Goal: Transaction & Acquisition: Purchase product/service

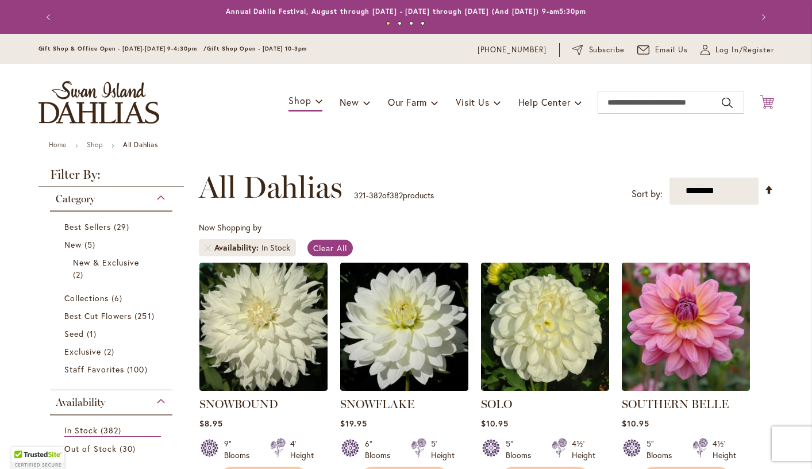
click at [769, 99] on icon "Cart .cls-1 { fill: #231f20; }" at bounding box center [767, 102] width 14 height 14
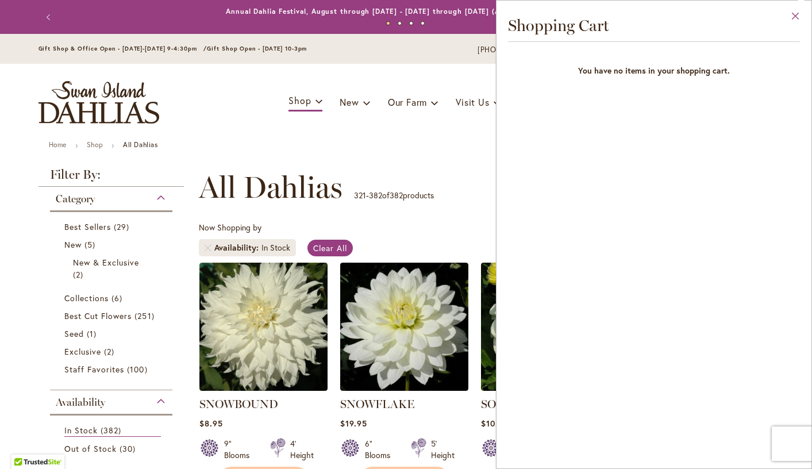
click at [799, 16] on button "Close" at bounding box center [796, 19] width 32 height 36
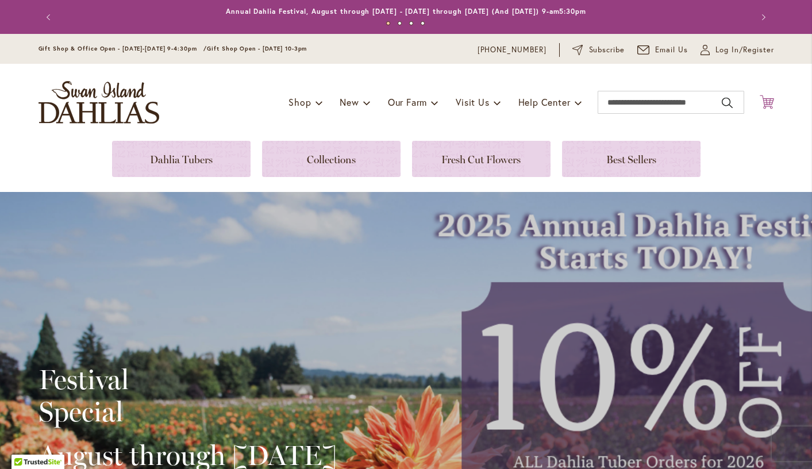
click at [764, 97] on icon "Cart .cls-1 { fill: #231f20; }" at bounding box center [767, 102] width 14 height 14
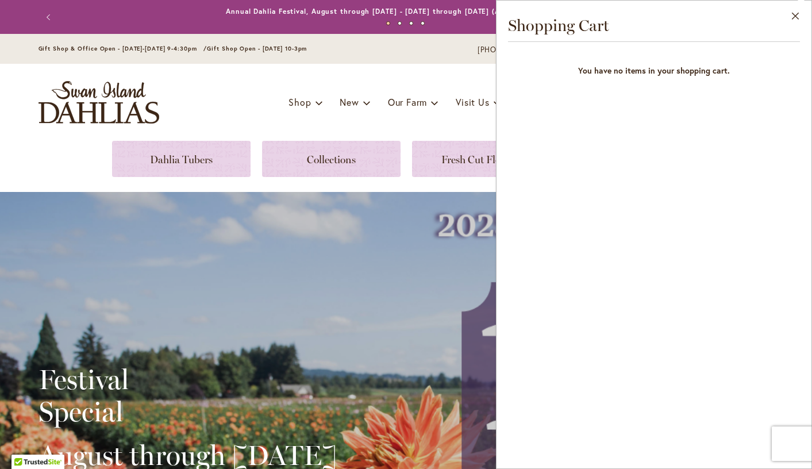
click at [764, 97] on div "Close Shopping Cart You have no items in your shopping cart." at bounding box center [654, 234] width 316 height 469
click at [801, 16] on button "Close" at bounding box center [796, 19] width 32 height 36
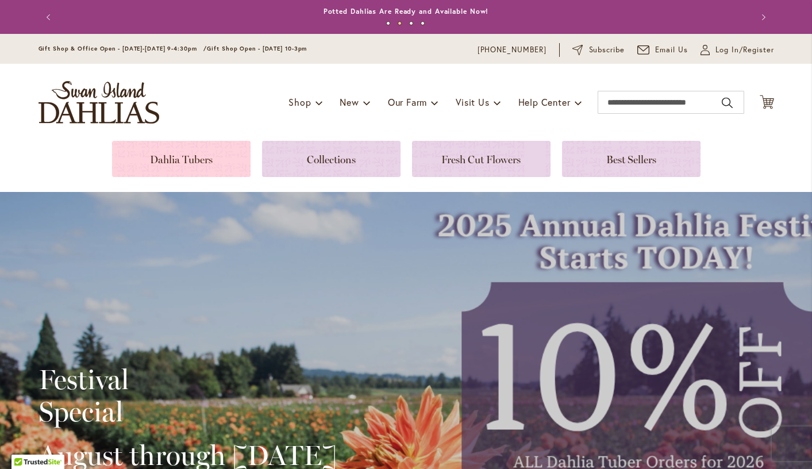
click at [183, 166] on link at bounding box center [181, 159] width 139 height 36
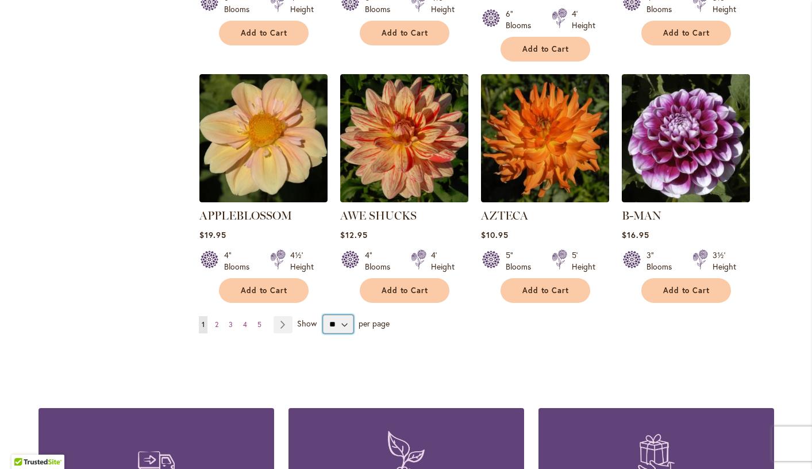
select select "**"
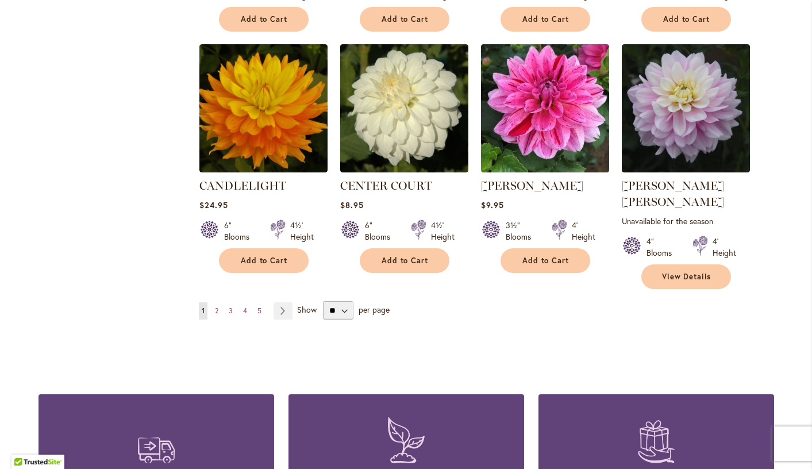
scroll to position [3776, 0]
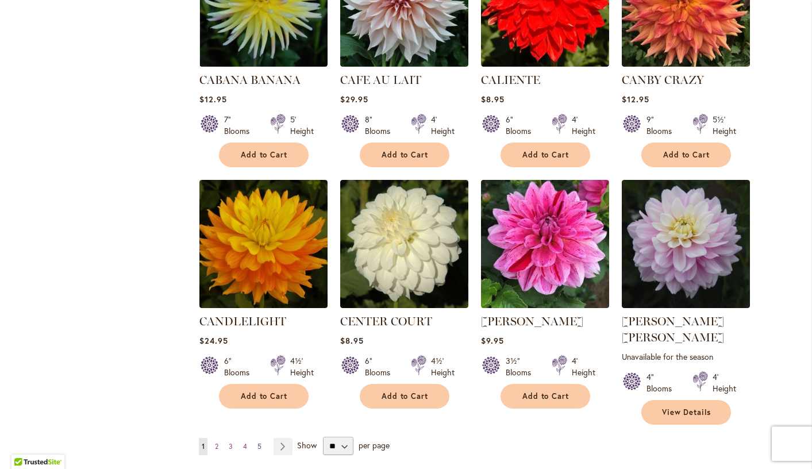
click at [260, 442] on span "5" at bounding box center [259, 446] width 4 height 9
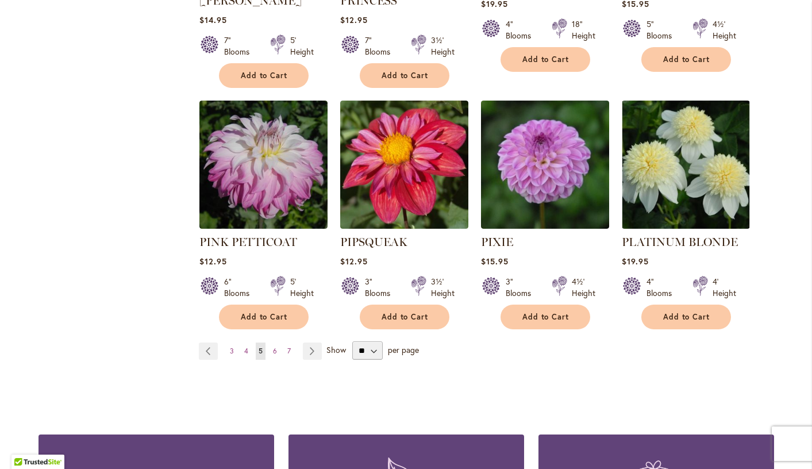
scroll to position [3877, 0]
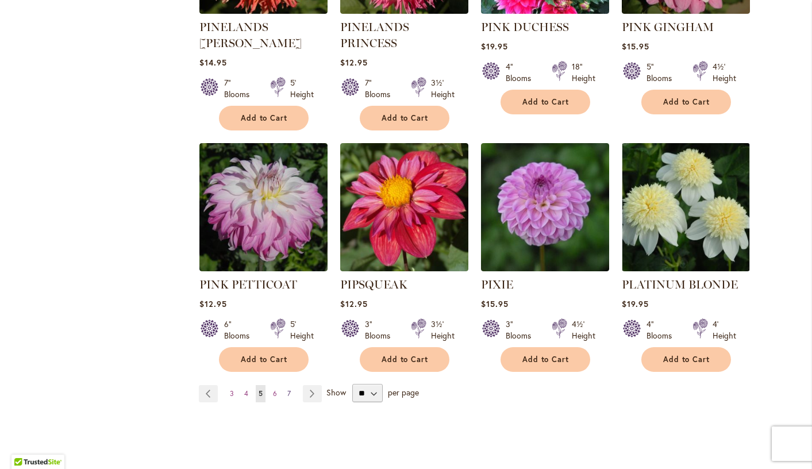
click at [288, 389] on span "7" at bounding box center [288, 393] width 3 height 9
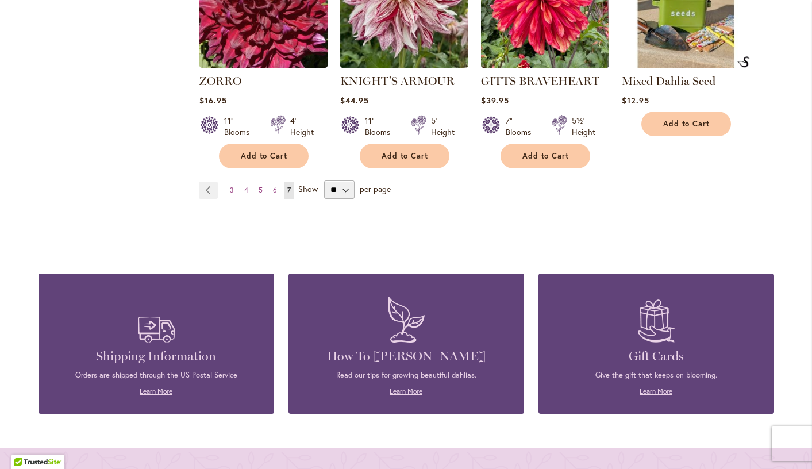
scroll to position [1796, 0]
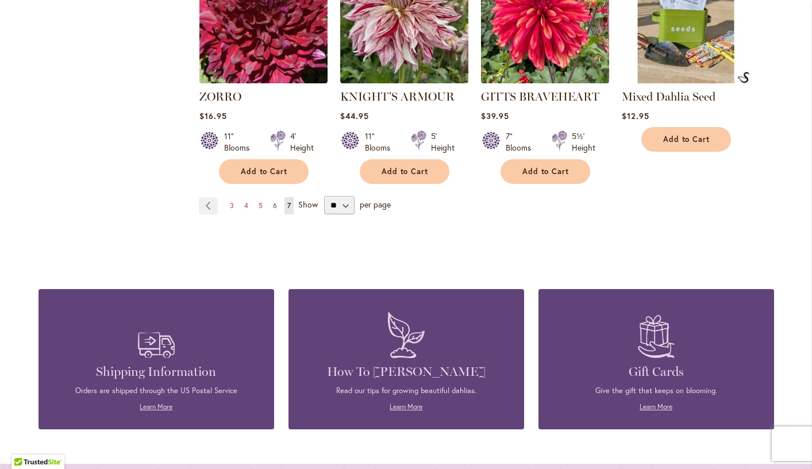
click at [275, 201] on span "6" at bounding box center [275, 205] width 4 height 9
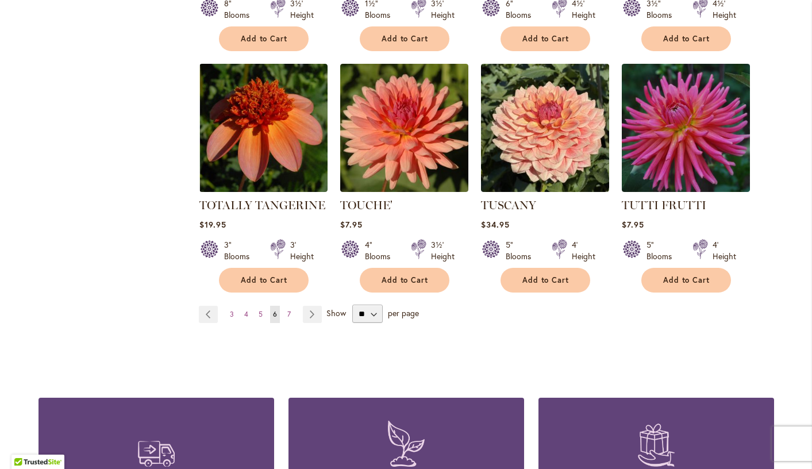
scroll to position [3907, 0]
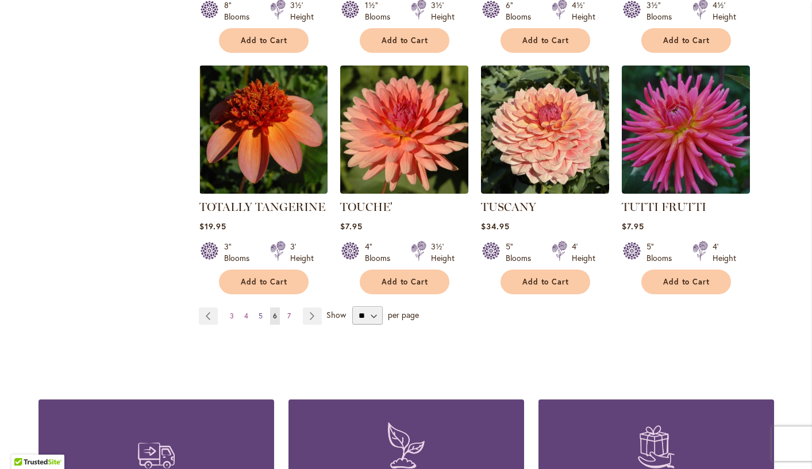
click at [260, 312] on span "5" at bounding box center [261, 316] width 4 height 9
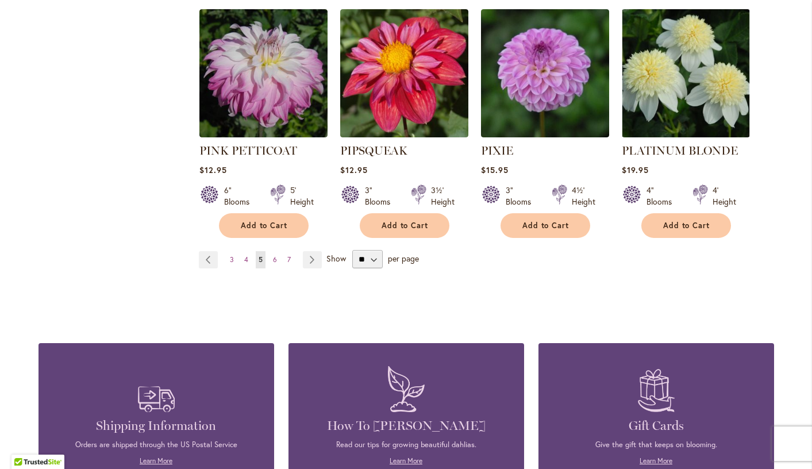
scroll to position [4006, 0]
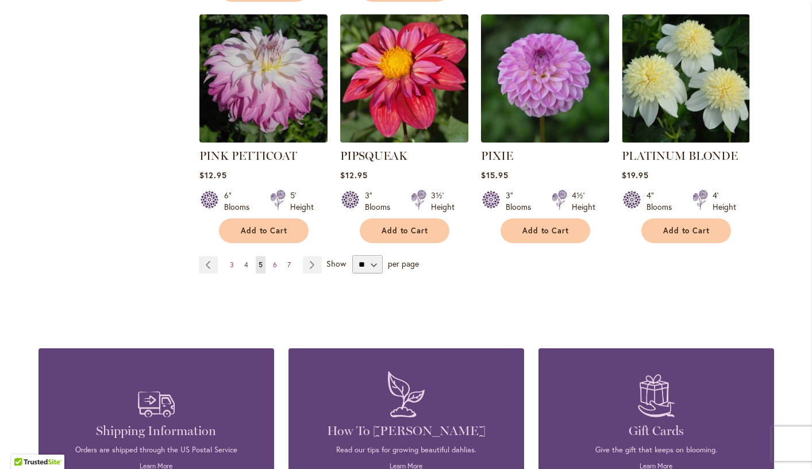
click at [248, 256] on link "Page 4" at bounding box center [246, 264] width 10 height 17
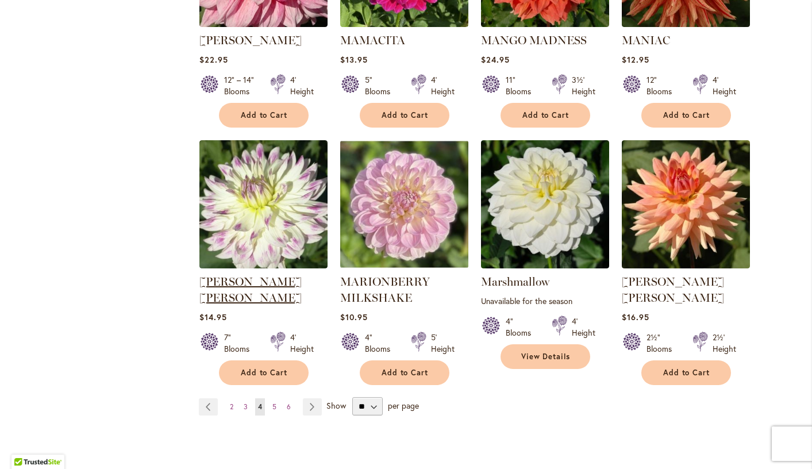
scroll to position [3875, 0]
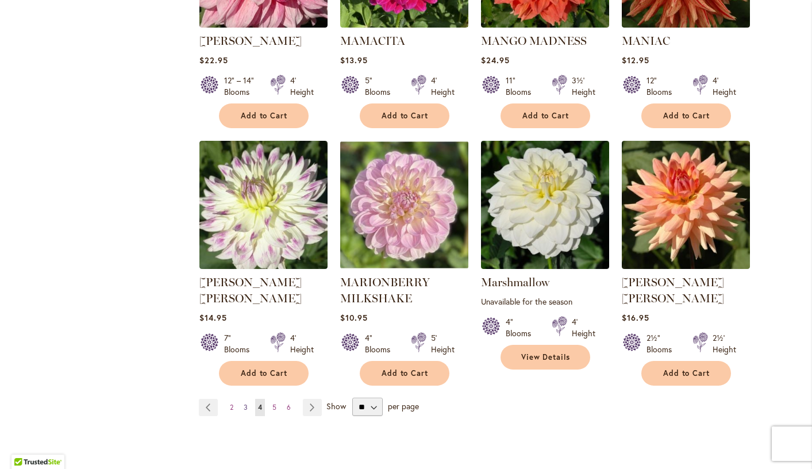
click at [246, 403] on span "3" at bounding box center [246, 407] width 4 height 9
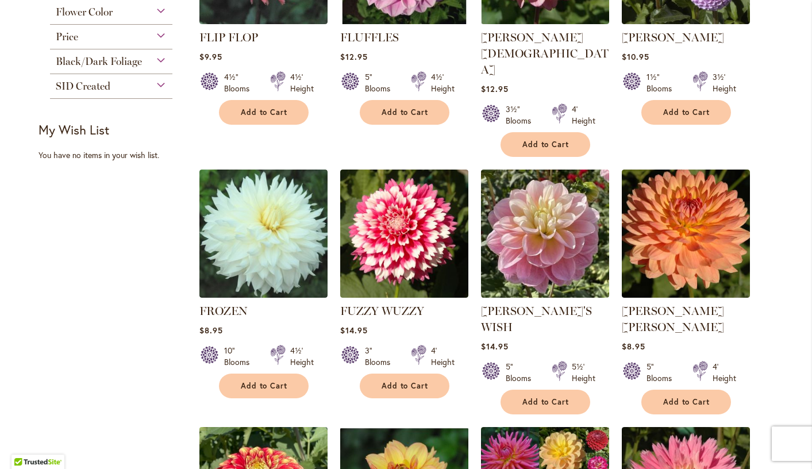
scroll to position [590, 0]
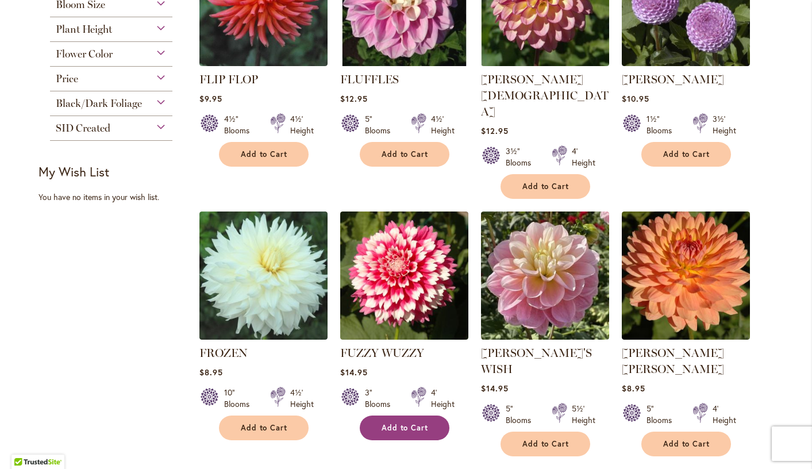
click at [418, 423] on span "Add to Cart" at bounding box center [405, 428] width 47 height 10
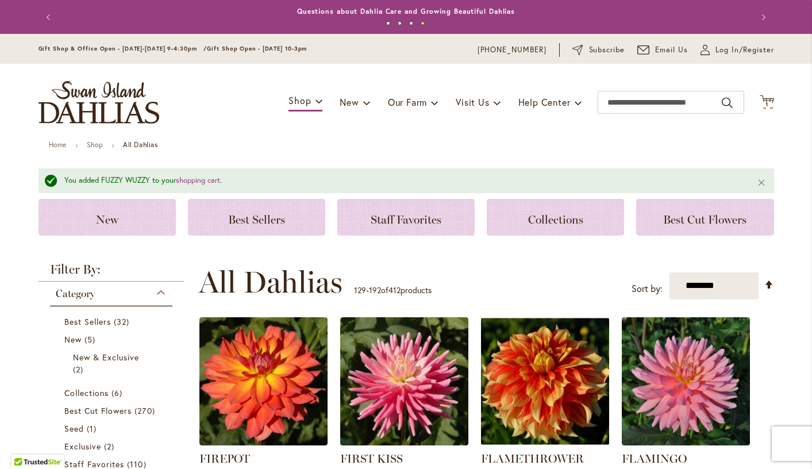
scroll to position [0, 0]
select select "********"
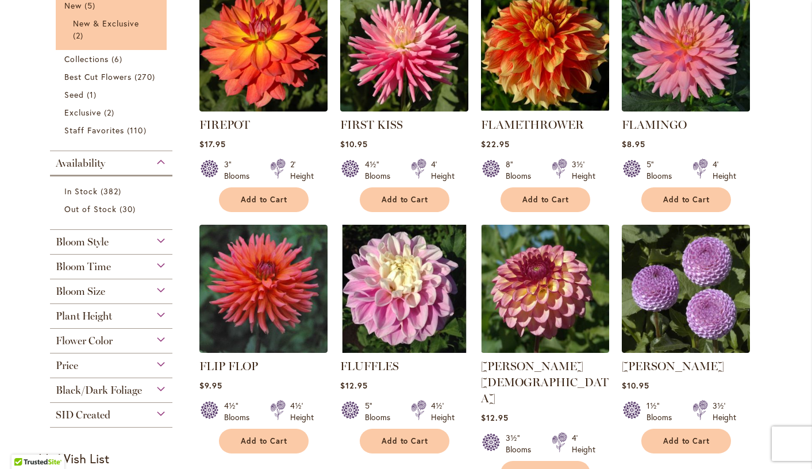
scroll to position [321, 0]
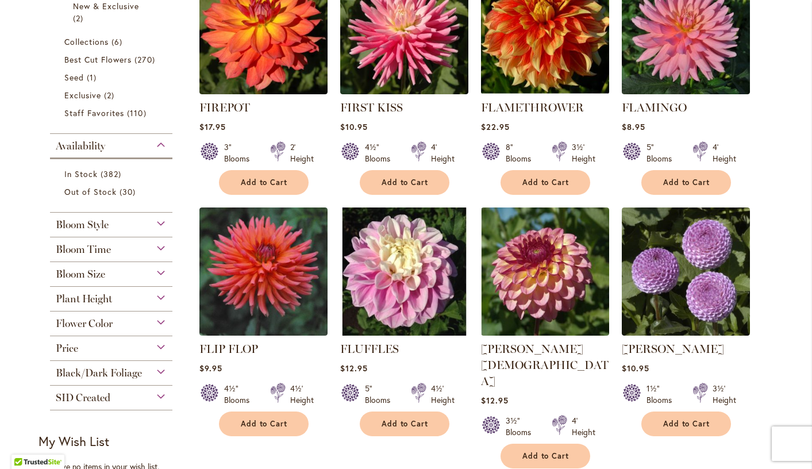
click at [156, 221] on div "Bloom Style" at bounding box center [111, 222] width 123 height 18
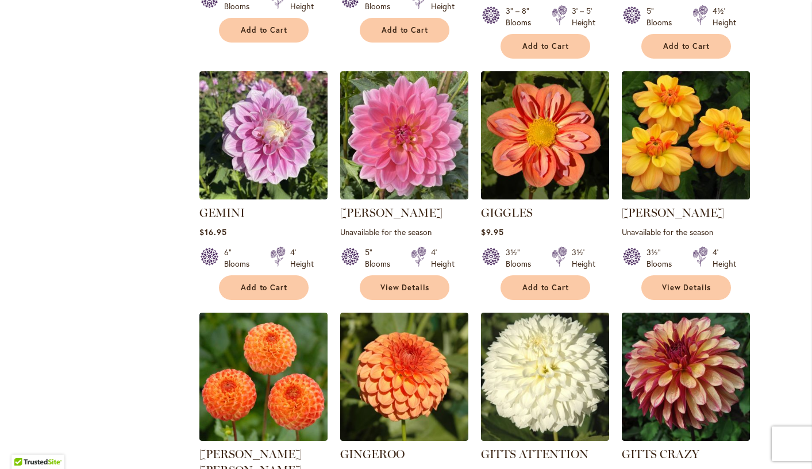
scroll to position [1245, 0]
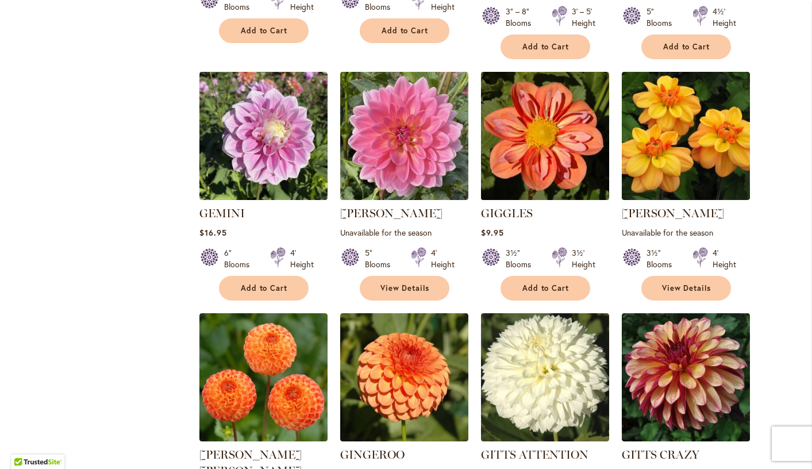
click at [536, 129] on img at bounding box center [545, 136] width 134 height 134
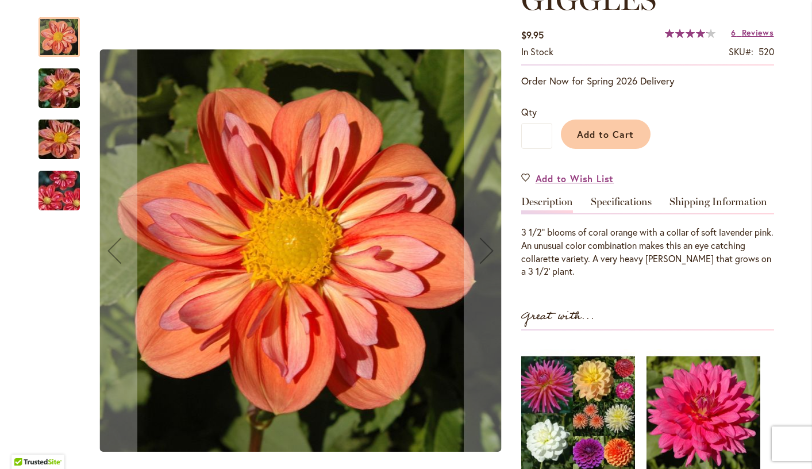
scroll to position [187, 0]
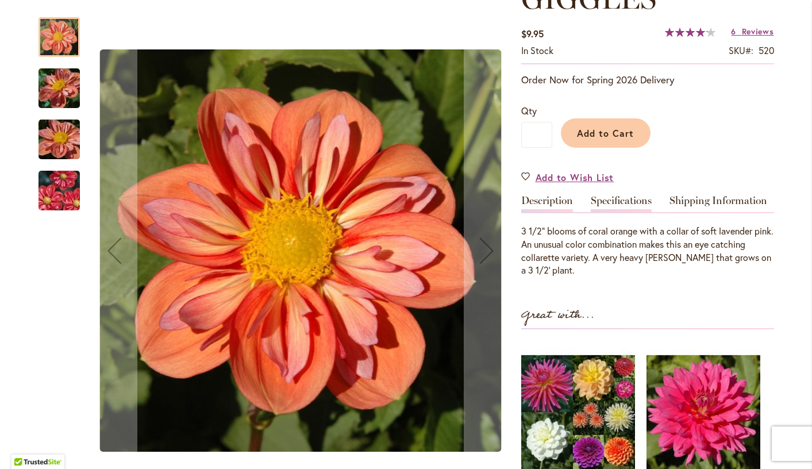
click at [631, 198] on link "Specifications" at bounding box center [621, 203] width 61 height 17
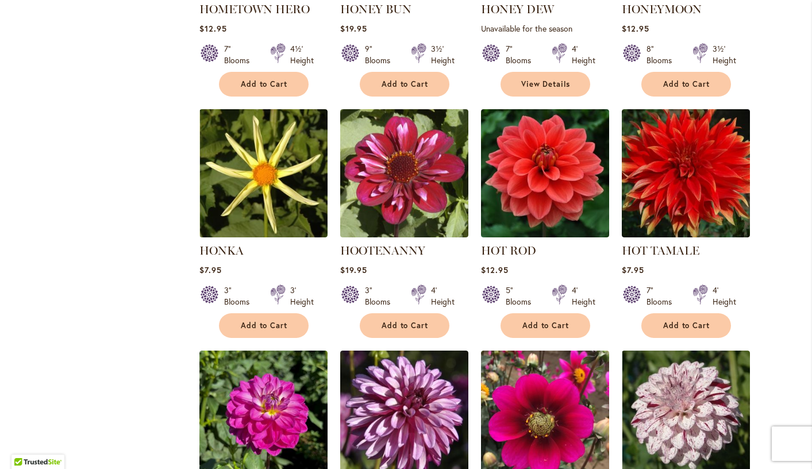
scroll to position [3457, 0]
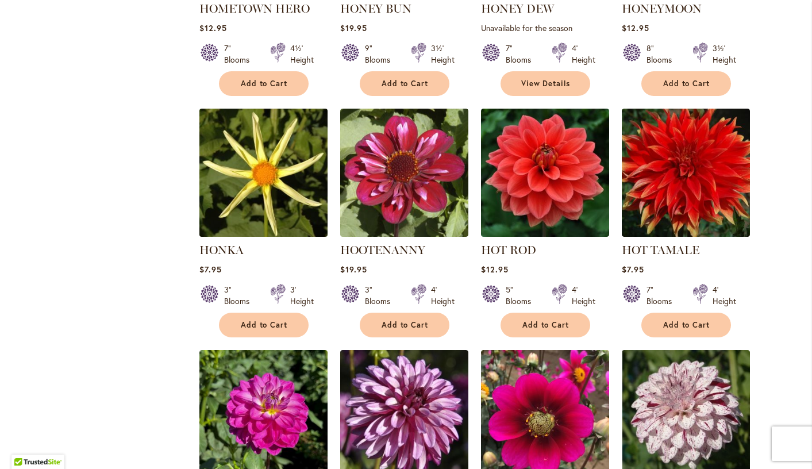
click at [248, 130] on img at bounding box center [263, 173] width 134 height 134
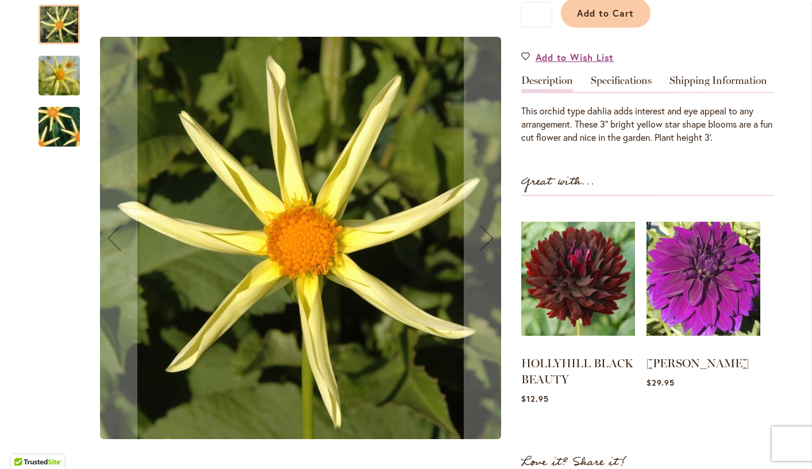
scroll to position [309, 0]
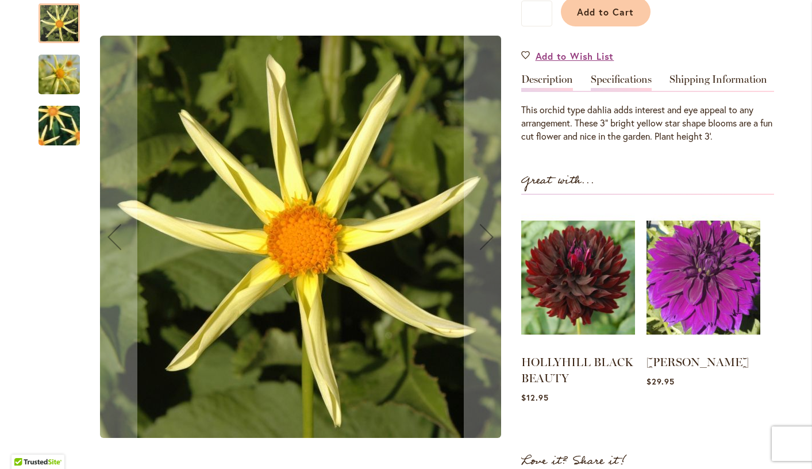
click at [619, 79] on link "Specifications" at bounding box center [621, 82] width 61 height 17
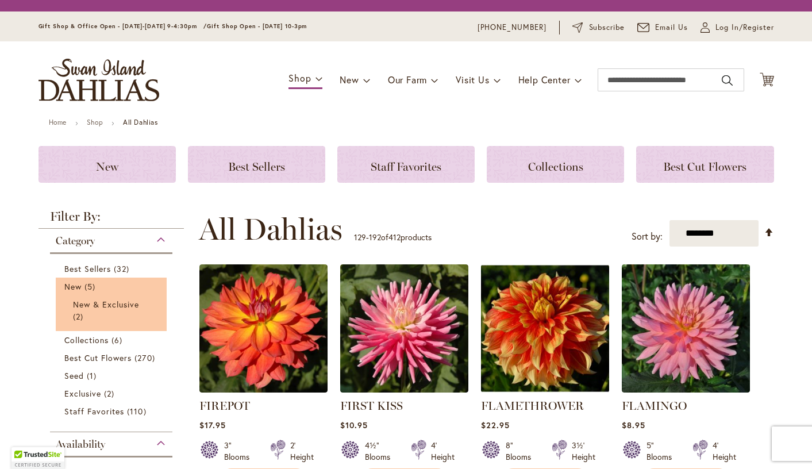
scroll to position [278, 0]
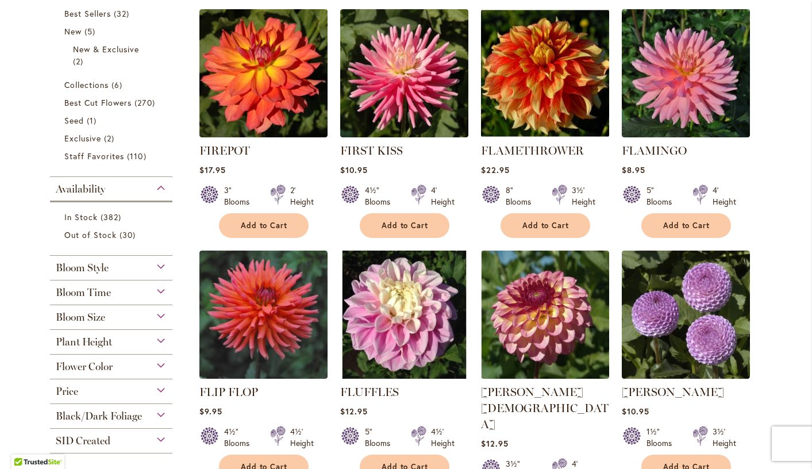
click at [117, 266] on div "Bloom Style" at bounding box center [111, 265] width 123 height 18
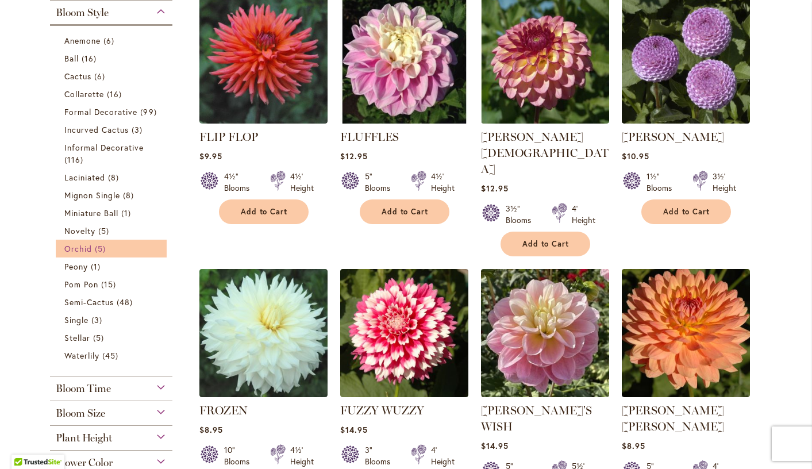
click at [77, 244] on span "Orchid" at bounding box center [78, 248] width 28 height 11
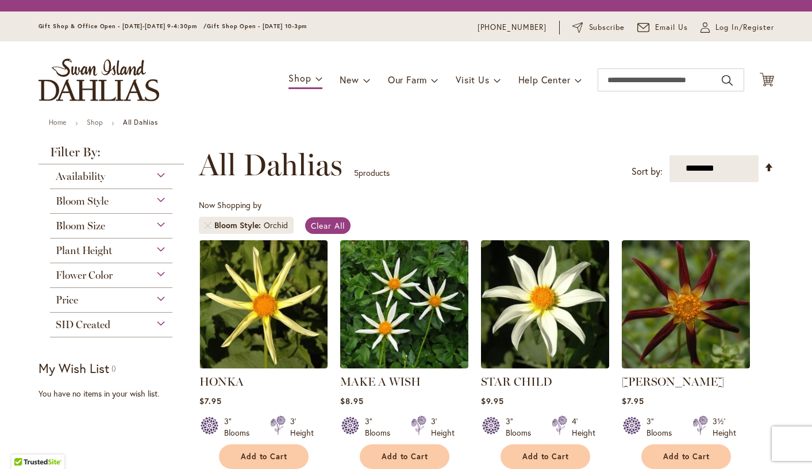
scroll to position [213, 0]
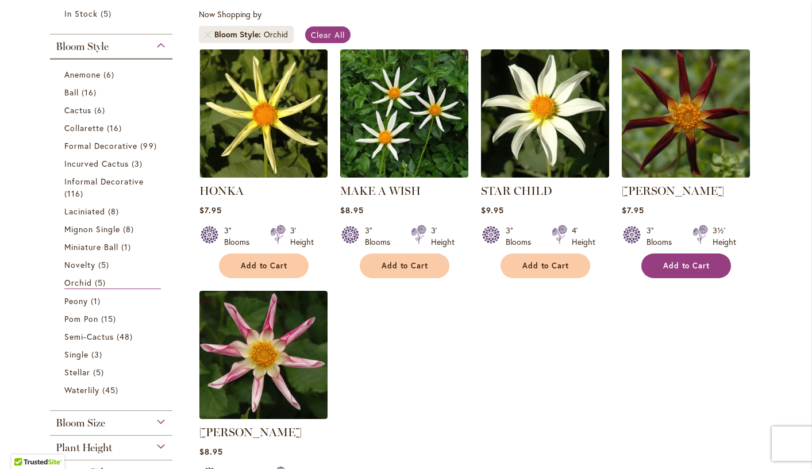
click at [675, 262] on span "Add to Cart" at bounding box center [686, 266] width 47 height 10
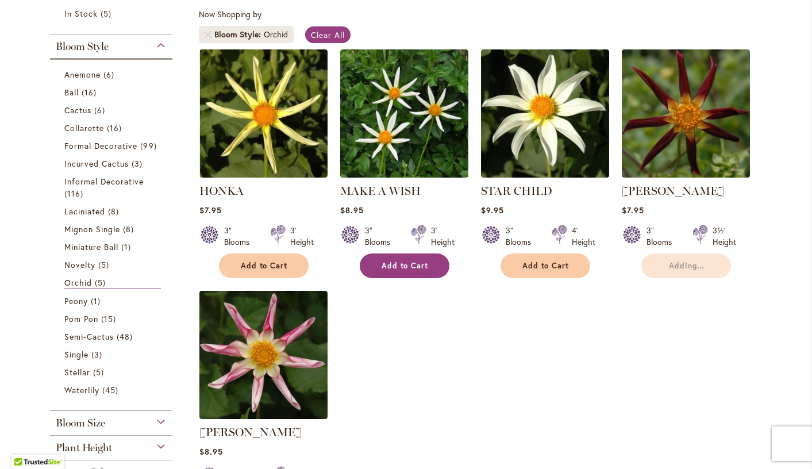
click at [408, 259] on button "Add to Cart" at bounding box center [405, 265] width 90 height 25
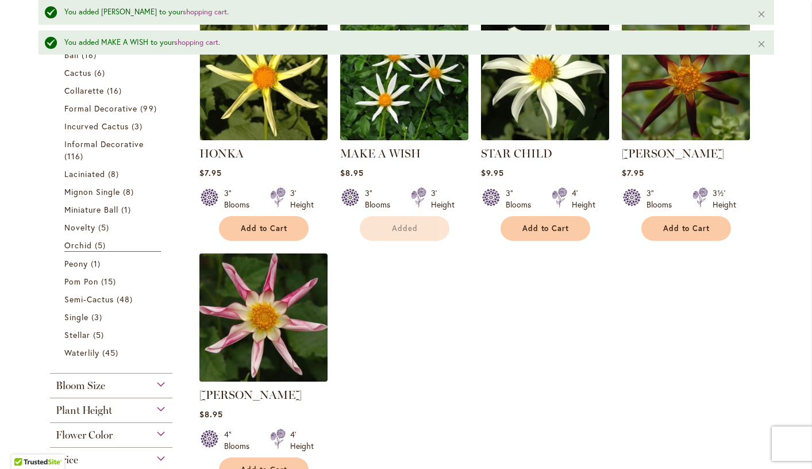
scroll to position [312, 0]
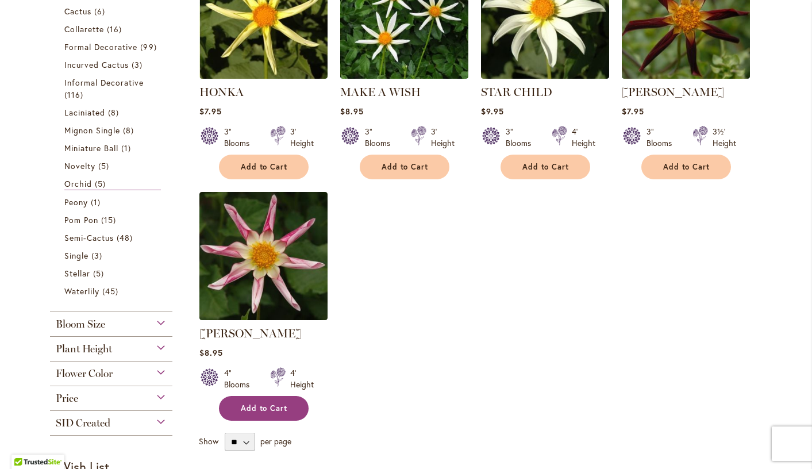
click at [277, 398] on button "Add to Cart" at bounding box center [264, 408] width 90 height 25
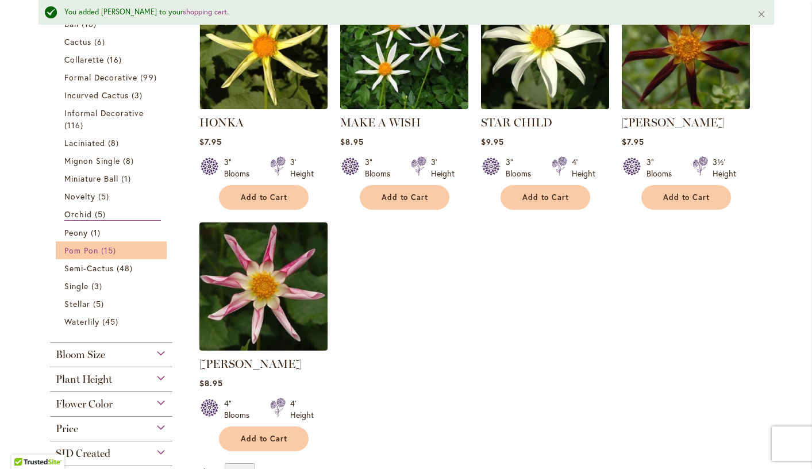
click at [114, 247] on span "15 items" at bounding box center [110, 250] width 18 height 12
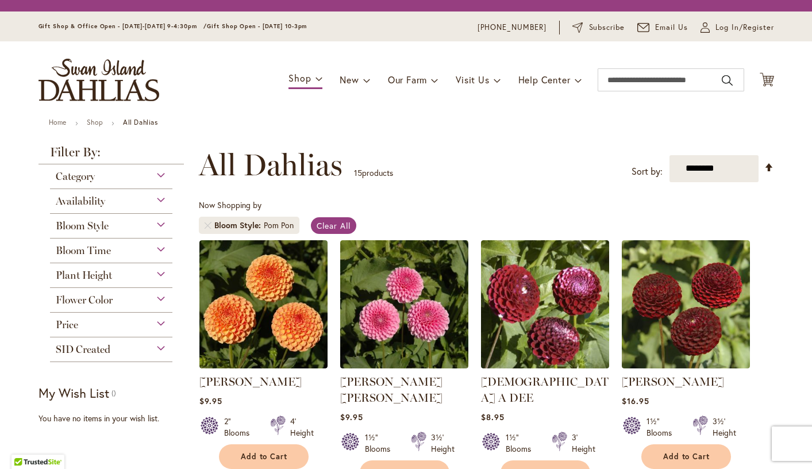
scroll to position [213, 0]
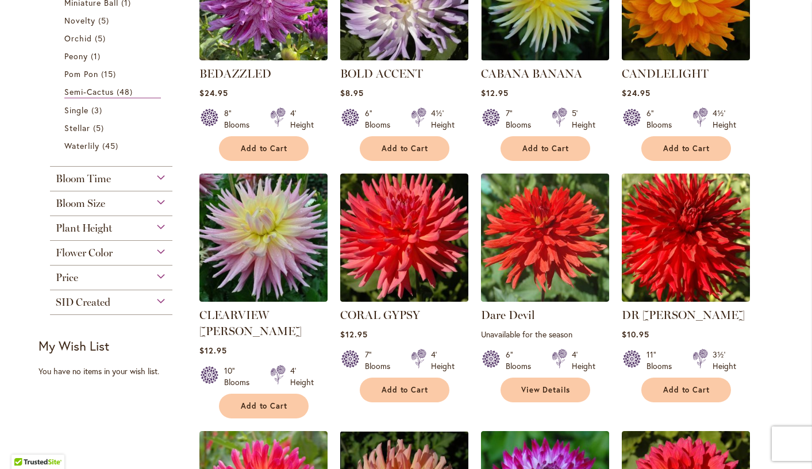
scroll to position [575, 0]
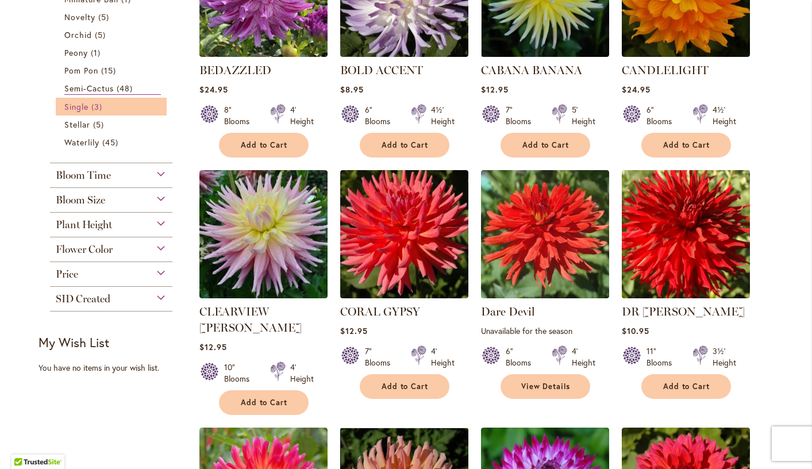
click at [86, 109] on span "Single" at bounding box center [76, 106] width 24 height 11
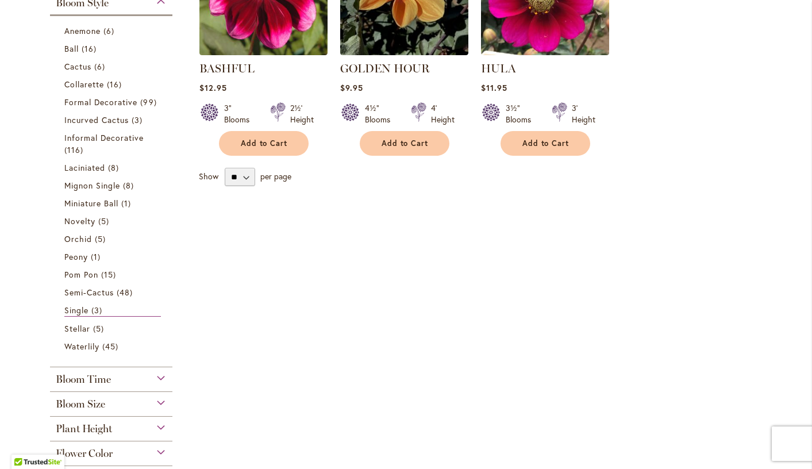
scroll to position [341, 0]
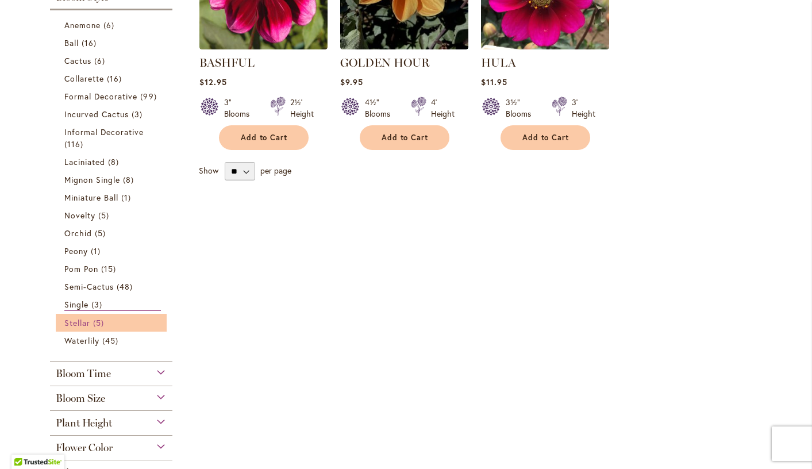
click at [87, 321] on span "Stellar" at bounding box center [77, 322] width 26 height 11
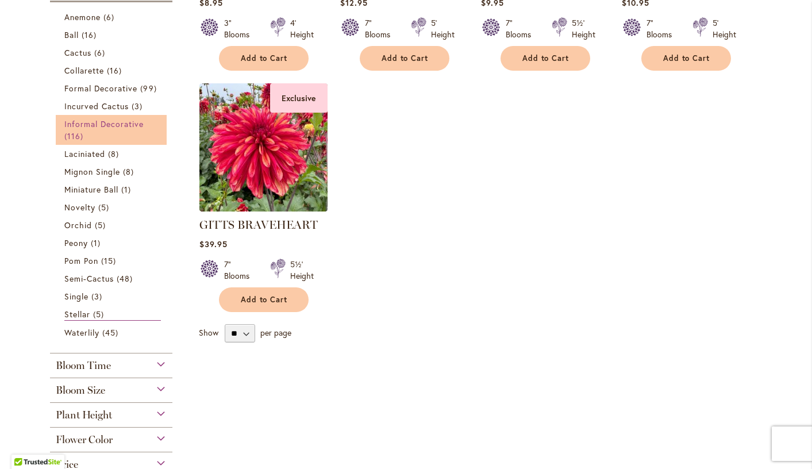
scroll to position [421, 0]
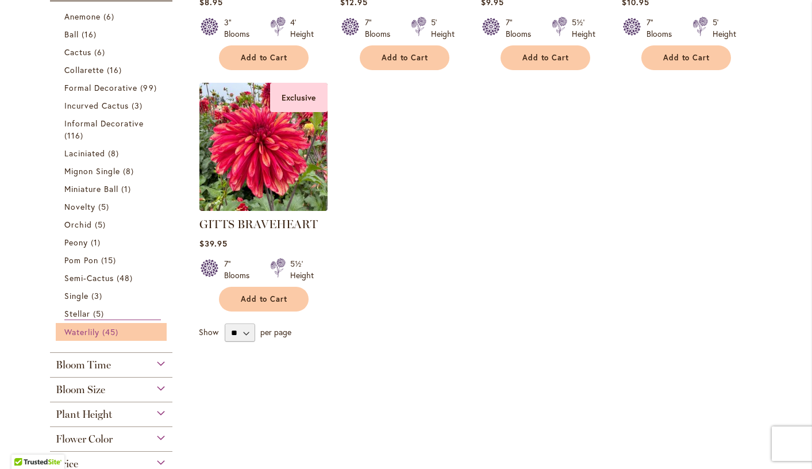
click at [90, 332] on span "Waterlily" at bounding box center [81, 331] width 35 height 11
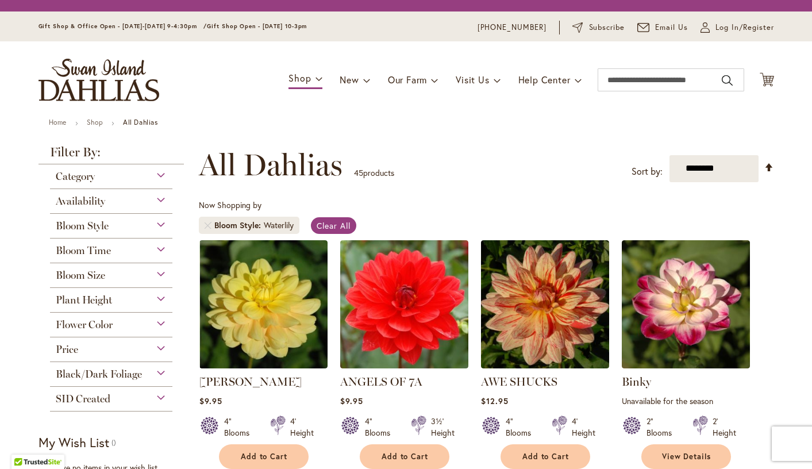
scroll to position [213, 0]
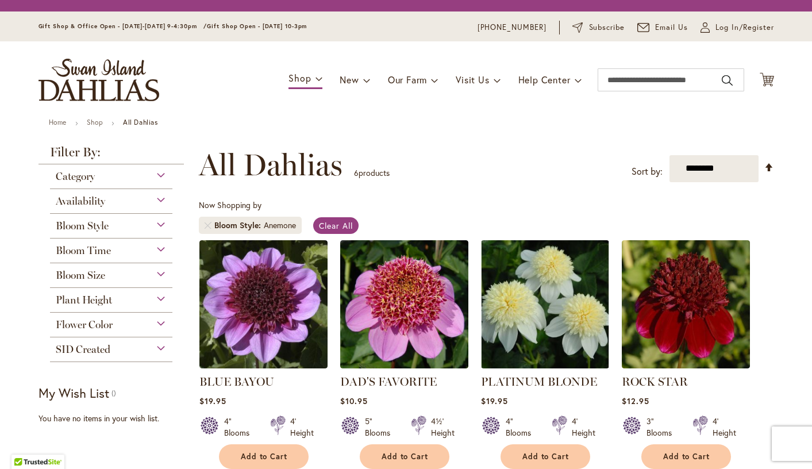
scroll to position [213, 0]
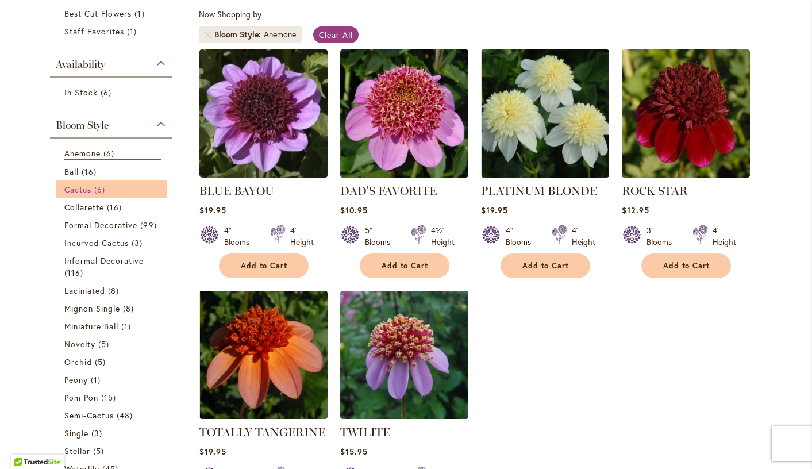
click at [89, 190] on span "Cactus" at bounding box center [77, 189] width 27 height 11
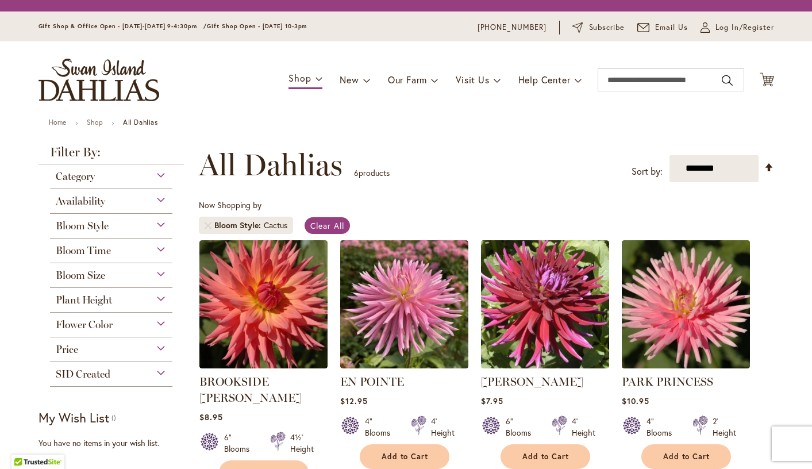
scroll to position [213, 0]
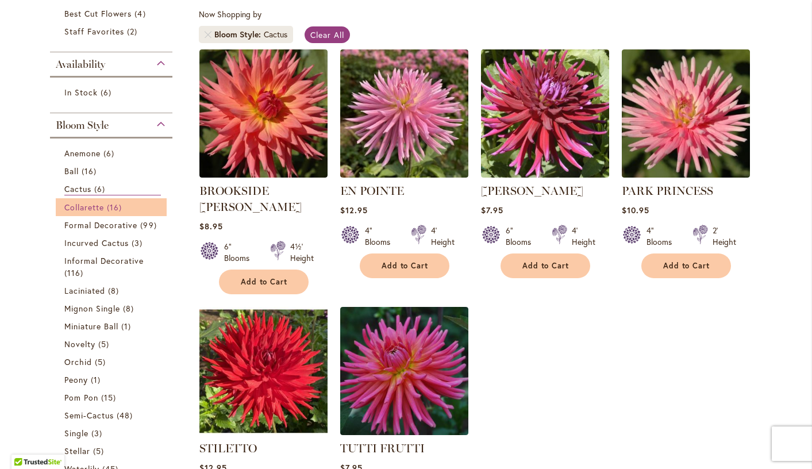
click at [88, 204] on span "Collarette" at bounding box center [84, 207] width 40 height 11
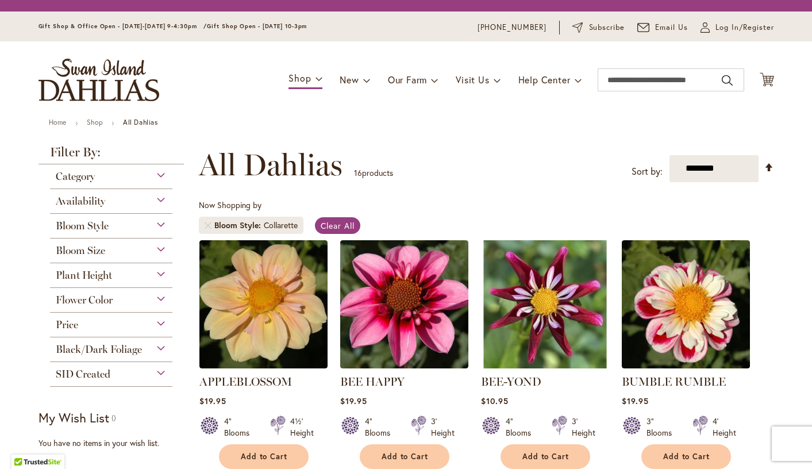
scroll to position [213, 0]
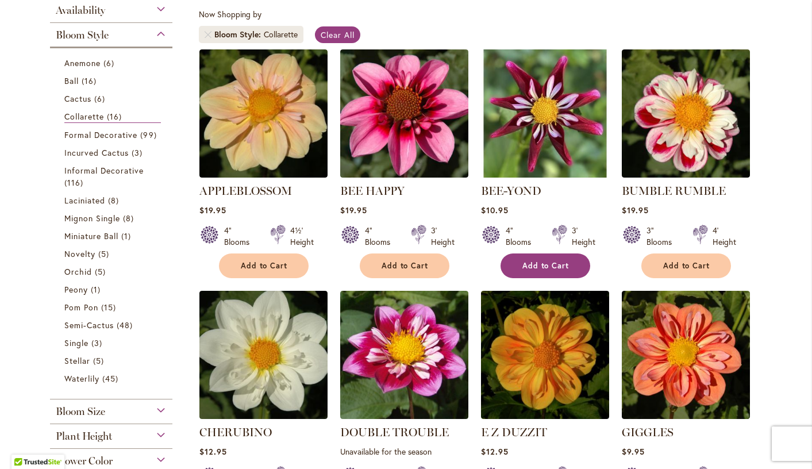
click at [525, 259] on button "Add to Cart" at bounding box center [546, 265] width 90 height 25
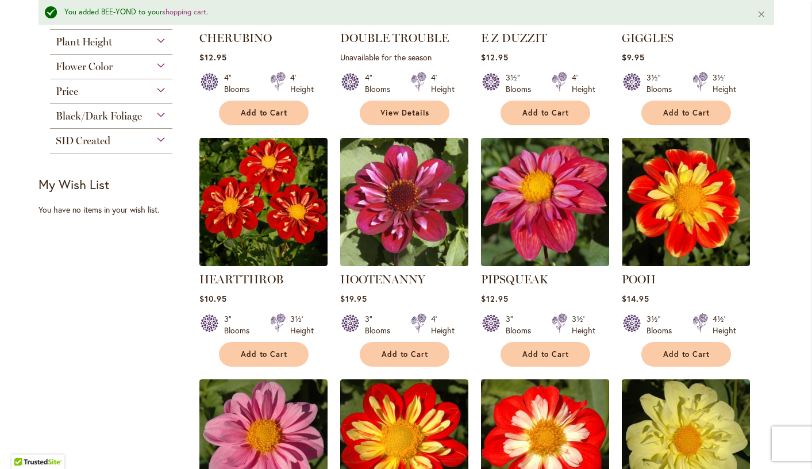
scroll to position [637, 0]
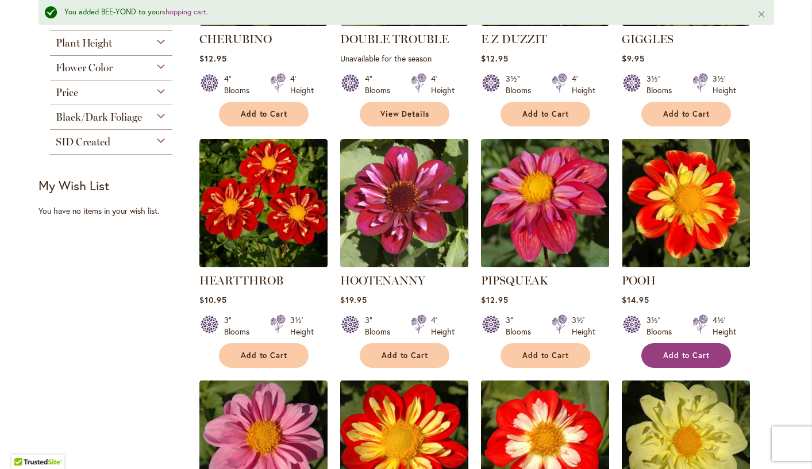
click at [687, 351] on span "Add to Cart" at bounding box center [686, 356] width 47 height 10
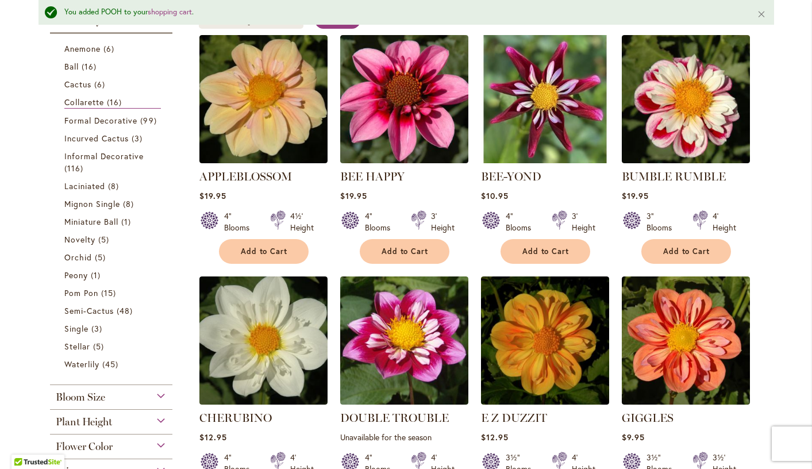
scroll to position [257, 0]
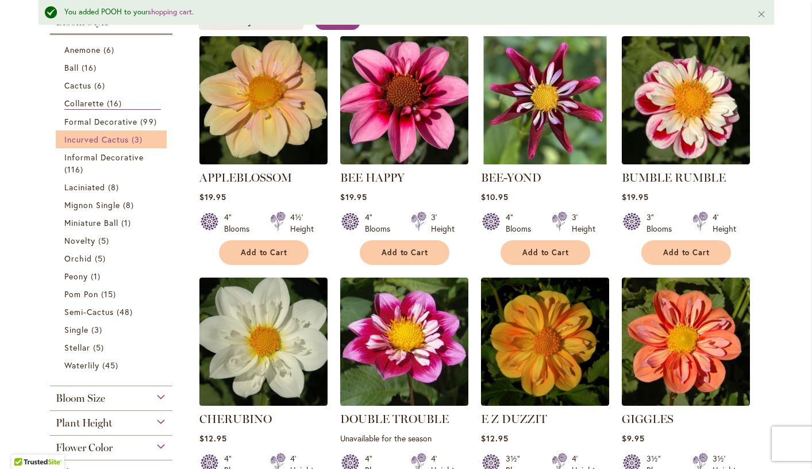
click at [93, 138] on span "Incurved Cactus" at bounding box center [96, 139] width 65 height 11
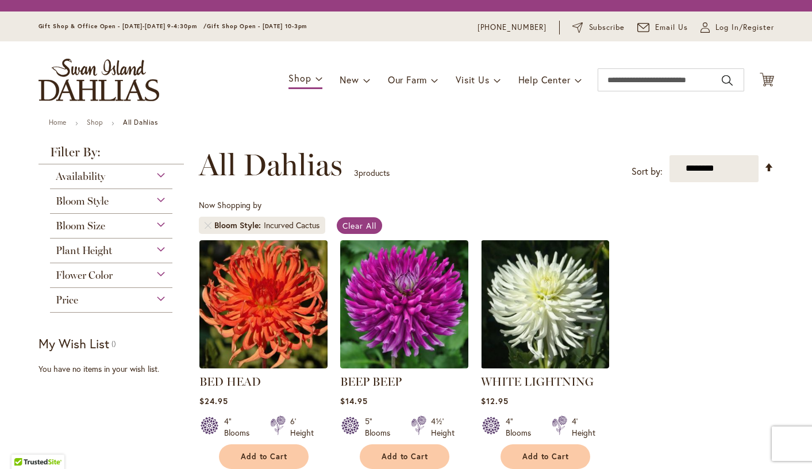
scroll to position [213, 0]
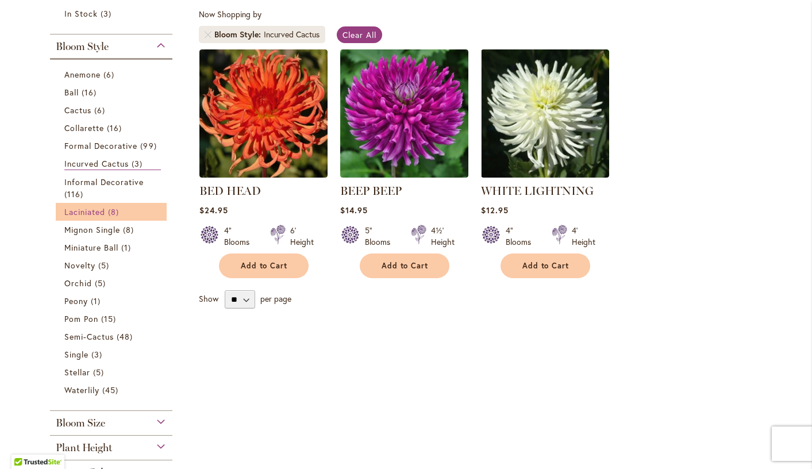
click at [87, 213] on span "Laciniated" at bounding box center [84, 211] width 41 height 11
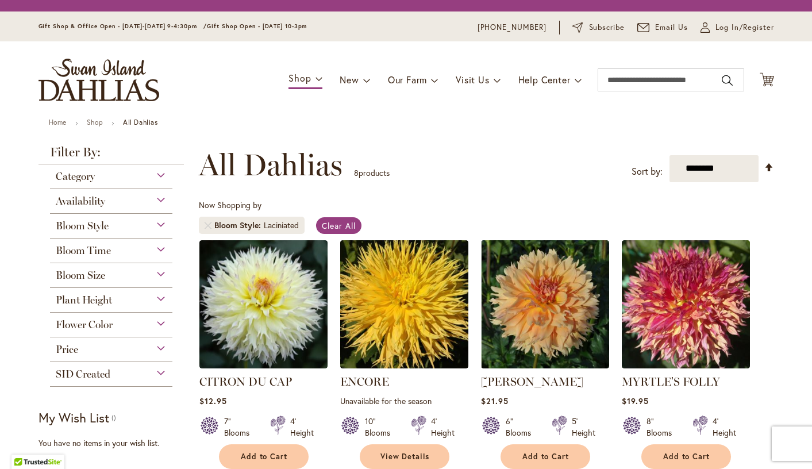
scroll to position [213, 0]
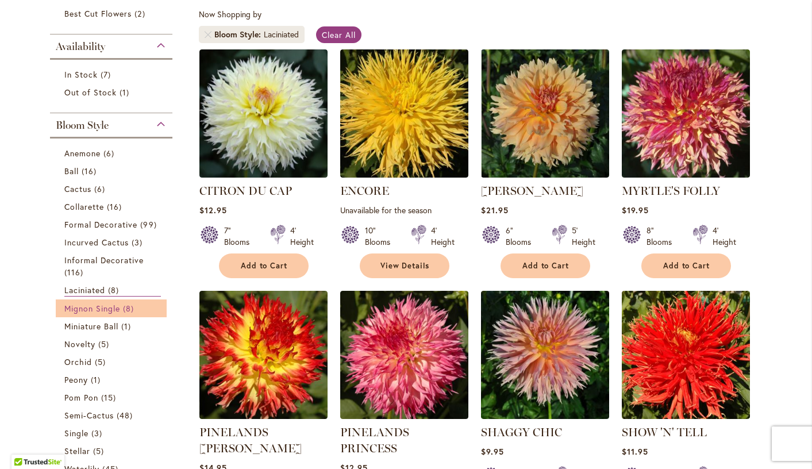
click at [95, 307] on span "Mignon Single" at bounding box center [92, 308] width 56 height 11
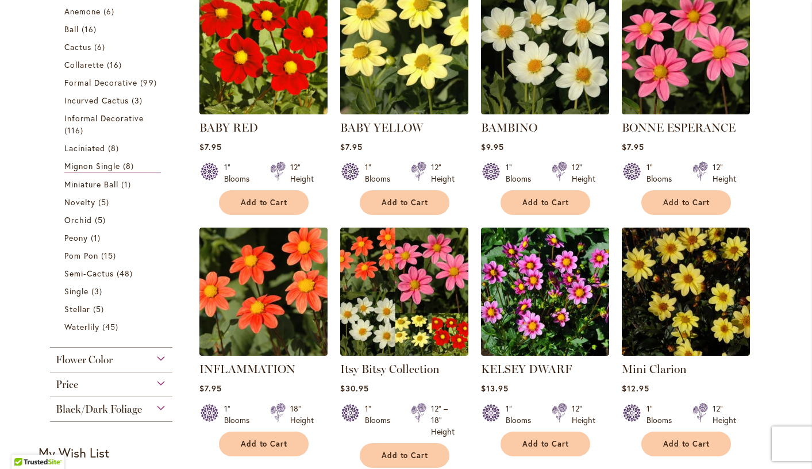
scroll to position [274, 0]
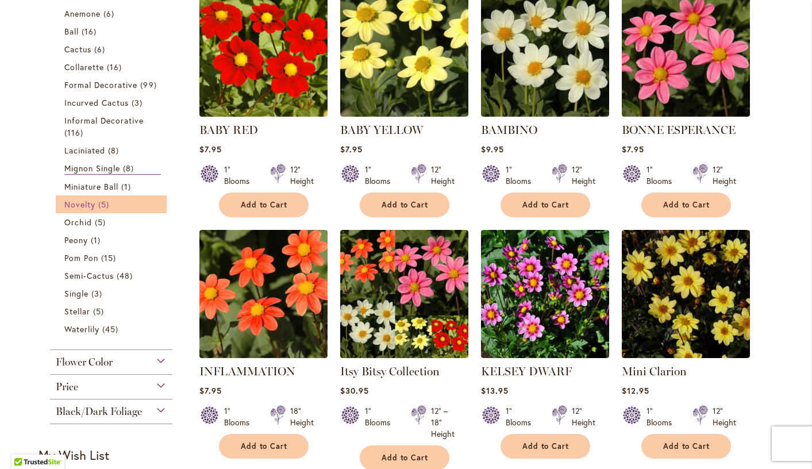
click at [89, 203] on span "Novelty" at bounding box center [79, 204] width 31 height 11
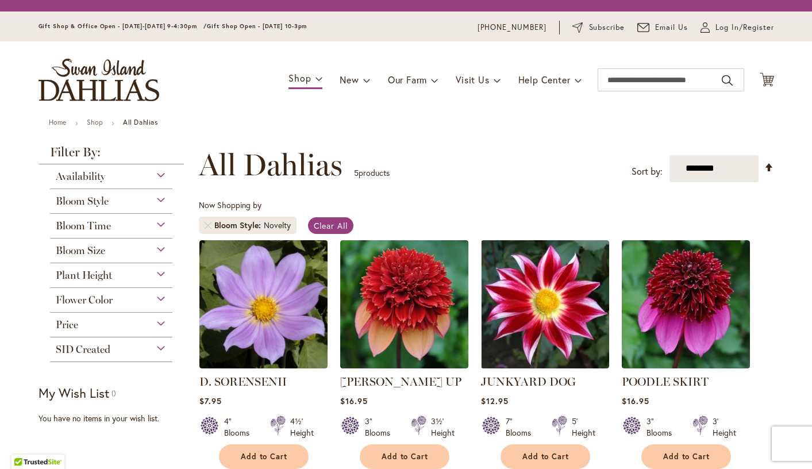
scroll to position [213, 0]
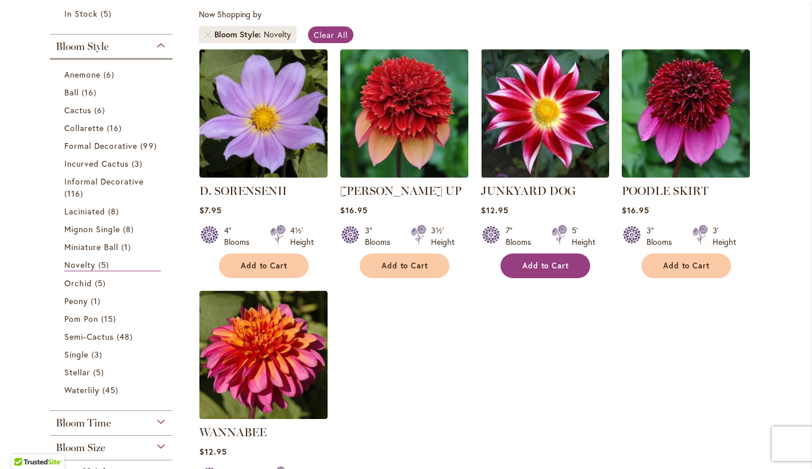
click at [530, 265] on span "Add to Cart" at bounding box center [545, 266] width 47 height 10
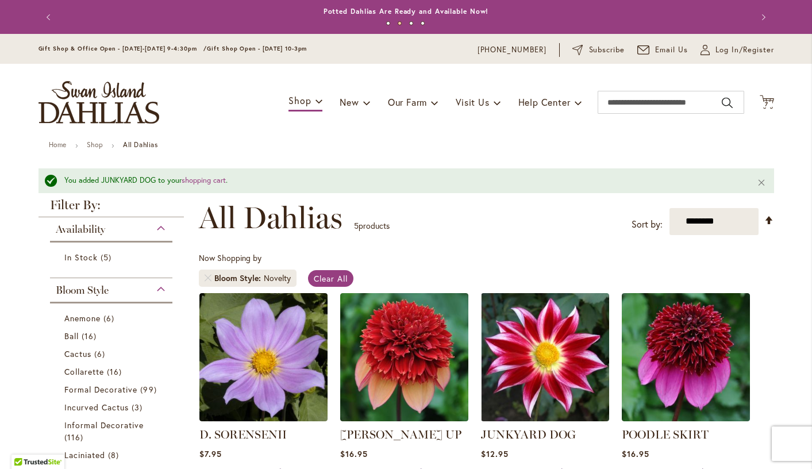
scroll to position [0, 0]
click at [770, 95] on icon "Cart .cls-1 { fill: #231f20; }" at bounding box center [767, 102] width 14 height 14
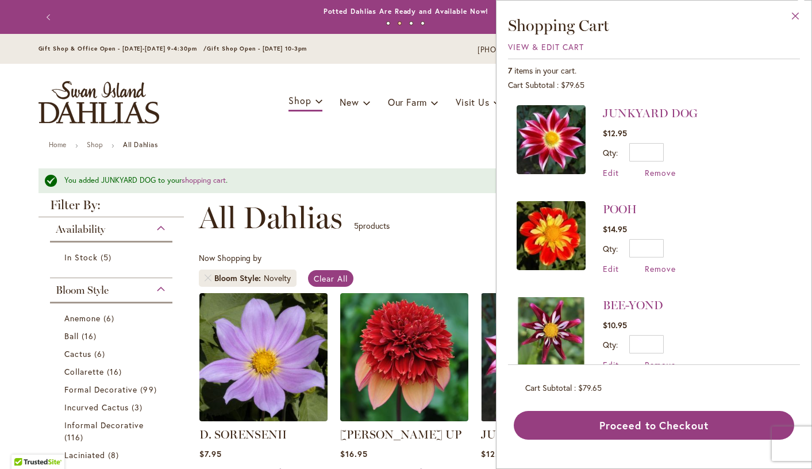
click at [794, 11] on button "Close" at bounding box center [796, 19] width 32 height 36
